Goal: Find specific page/section: Find specific page/section

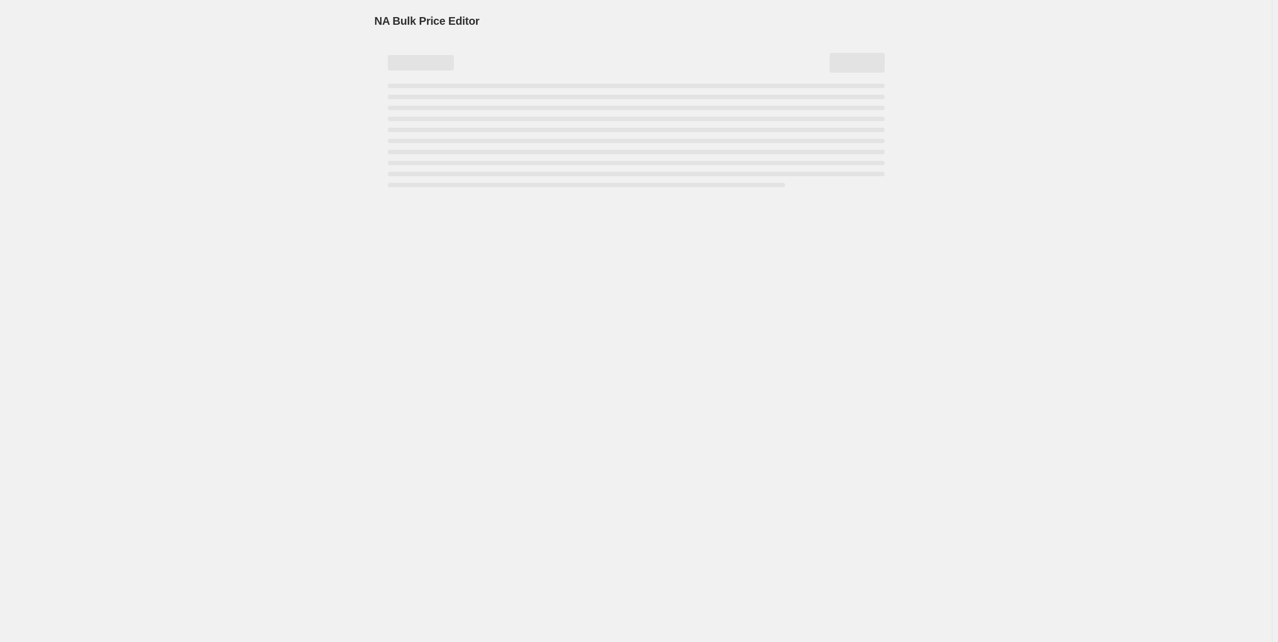
click at [151, 219] on div "NA Bulk Price Editor. This page is ready NA Bulk Price Editor" at bounding box center [636, 321] width 1272 height 642
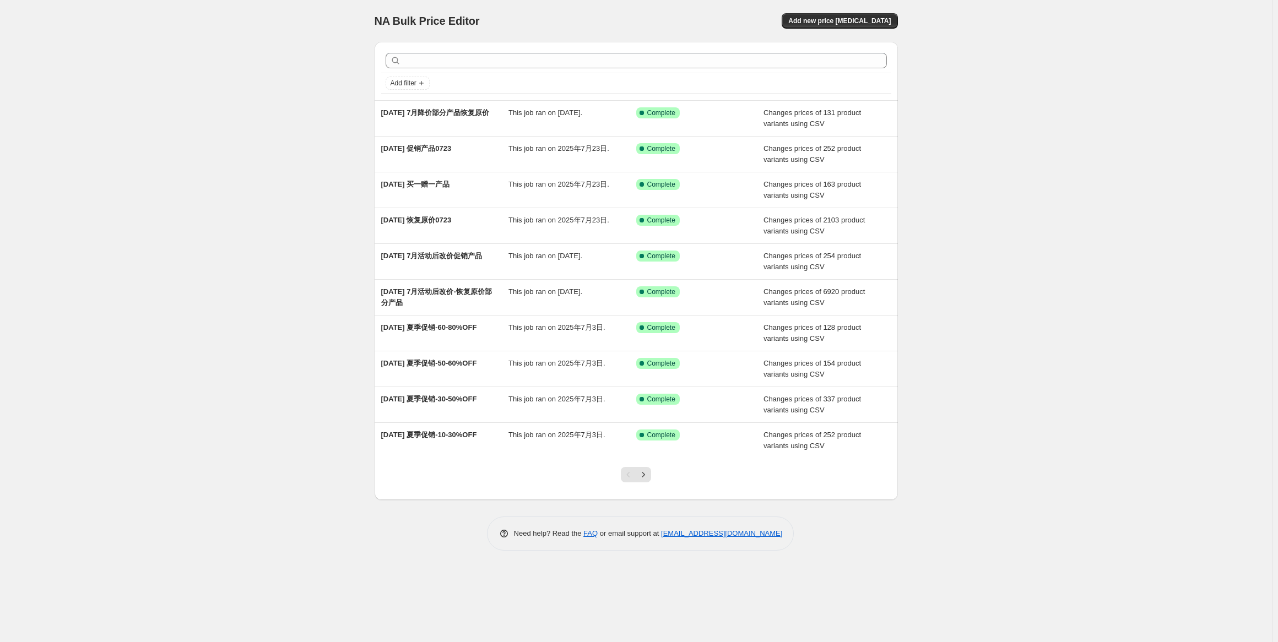
click at [151, 219] on div "NA Bulk Price Editor. This page is ready NA Bulk Price Editor Add new price cha…" at bounding box center [636, 321] width 1272 height 642
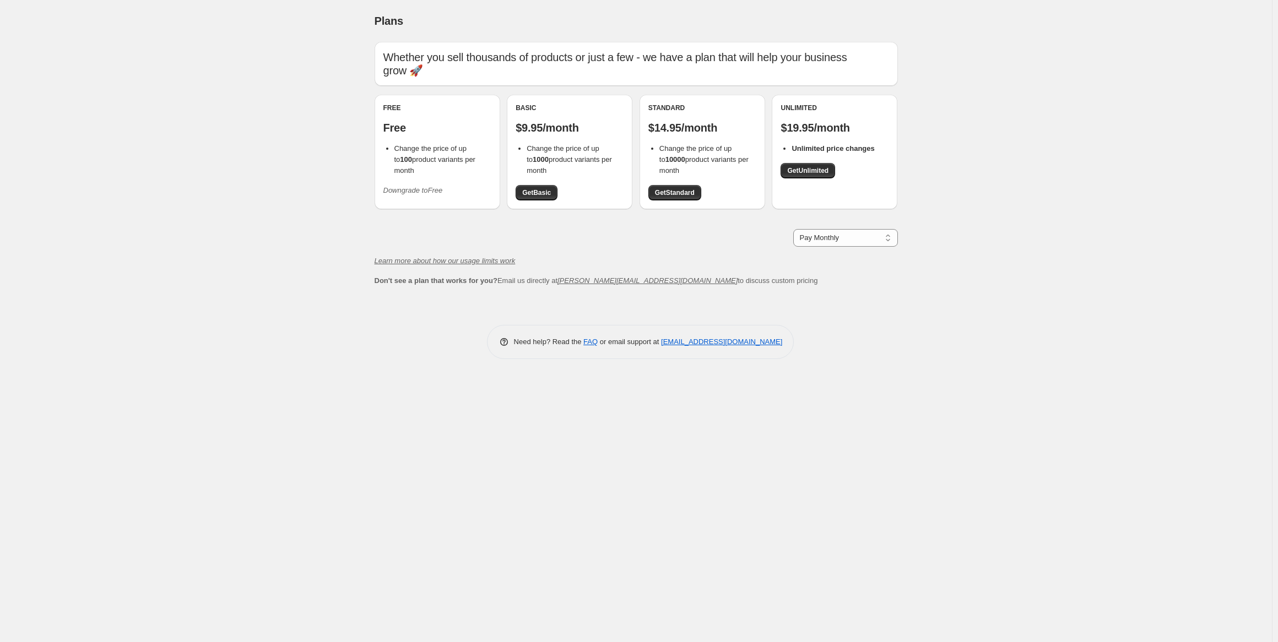
drag, startPoint x: 31, startPoint y: 432, endPoint x: 190, endPoint y: 279, distance: 220.1
click at [190, 279] on div "Plans. This page is ready Plans Whether you sell thousands of products or just …" at bounding box center [636, 321] width 1272 height 642
click at [212, 256] on div "Plans. This page is ready Plans Whether you sell thousands of products or just …" at bounding box center [636, 321] width 1272 height 642
click at [223, 207] on div "Plans. This page is ready Plans Whether you sell thousands of products or just …" at bounding box center [636, 321] width 1272 height 642
drag, startPoint x: 237, startPoint y: 101, endPoint x: 240, endPoint y: 43, distance: 58.4
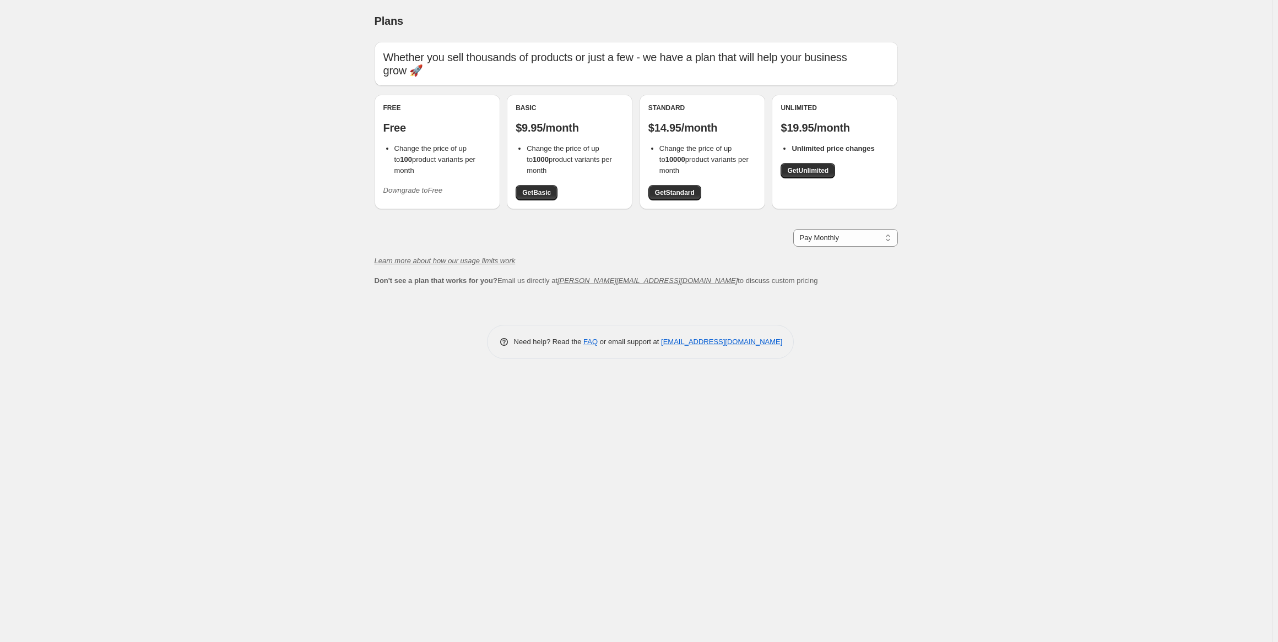
click at [240, 42] on div "Plans. This page is ready Plans Whether you sell thousands of products or just …" at bounding box center [636, 321] width 1272 height 642
click at [215, 90] on div "Plans. This page is ready Plans Whether you sell thousands of products or just …" at bounding box center [636, 321] width 1272 height 642
click at [214, 59] on div "Plans. This page is ready Plans Whether you sell thousands of products or just …" at bounding box center [636, 321] width 1272 height 642
